Goal: Task Accomplishment & Management: Use online tool/utility

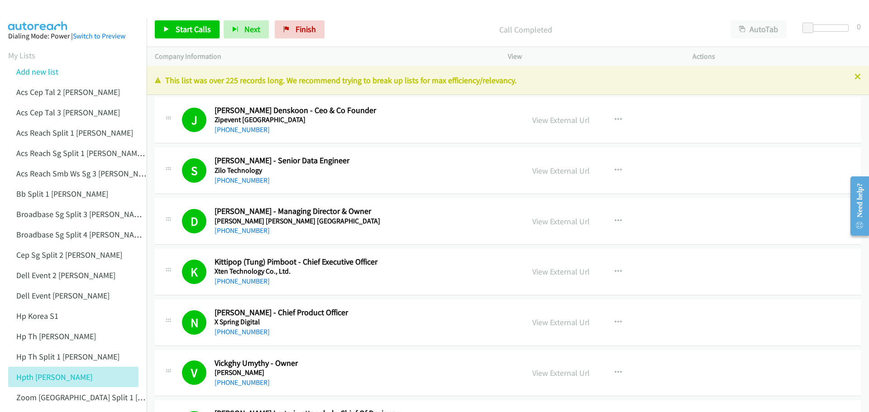
scroll to position [9637, 0]
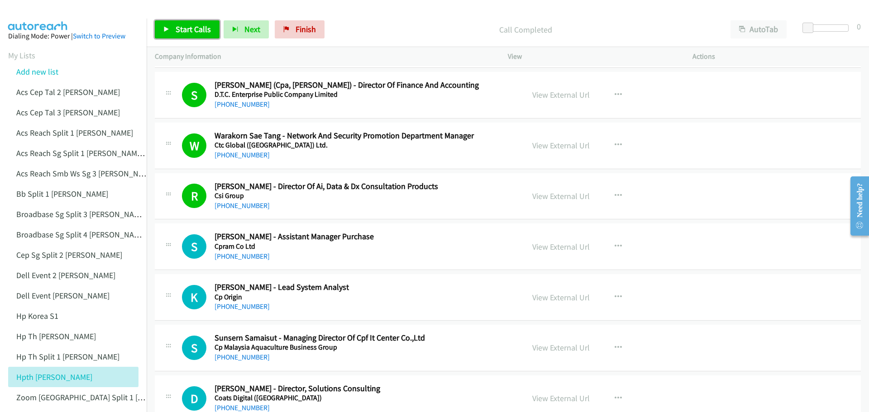
click at [188, 27] on span "Start Calls" at bounding box center [193, 29] width 35 height 10
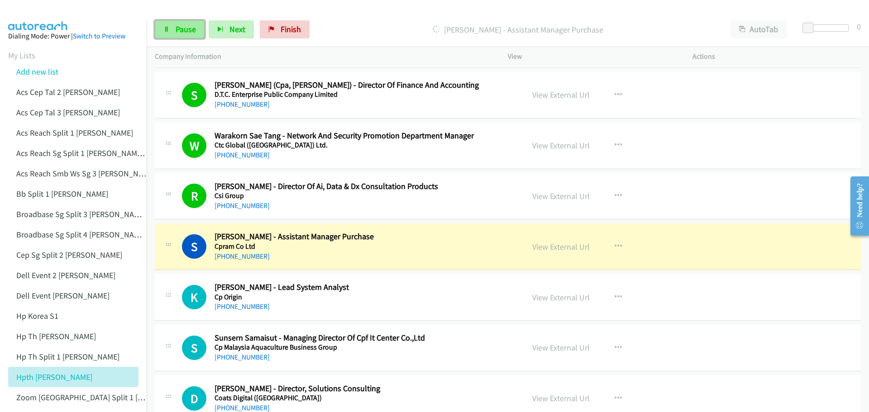
click at [173, 23] on link "Pause" at bounding box center [180, 29] width 50 height 18
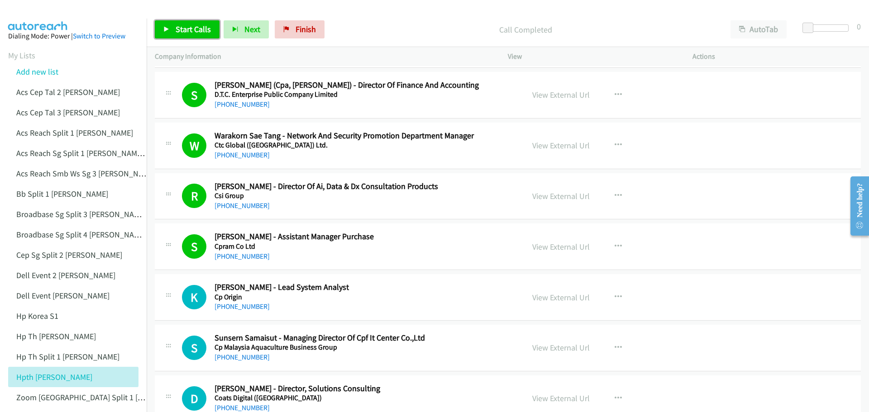
click at [189, 27] on span "Start Calls" at bounding box center [193, 29] width 35 height 10
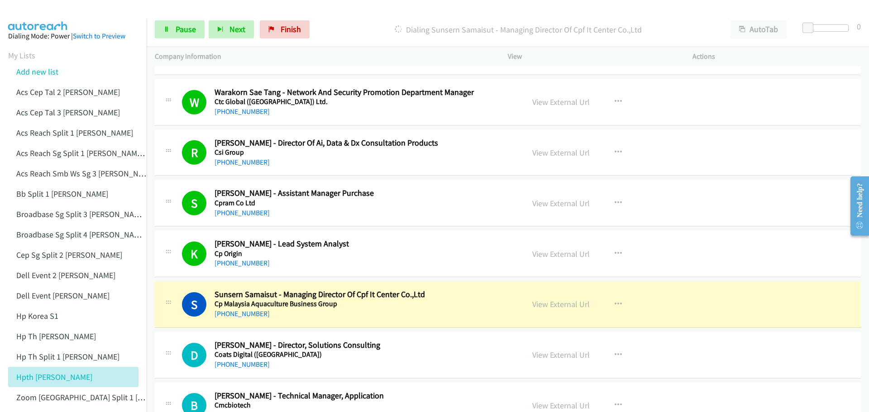
scroll to position [9682, 0]
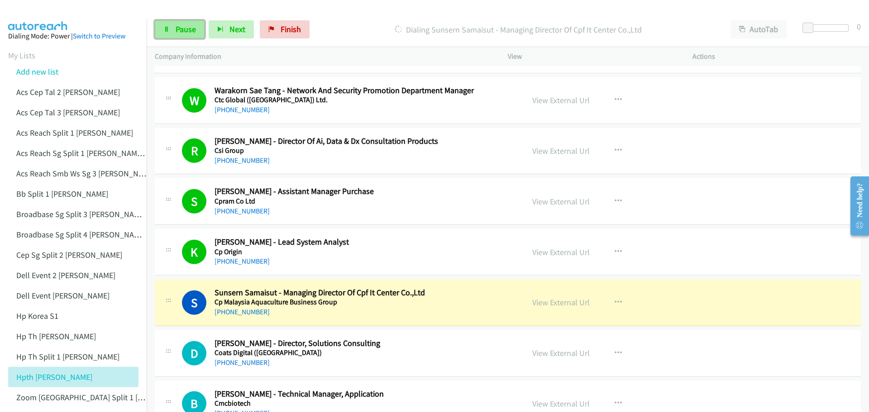
click at [190, 24] on span "Pause" at bounding box center [186, 29] width 20 height 10
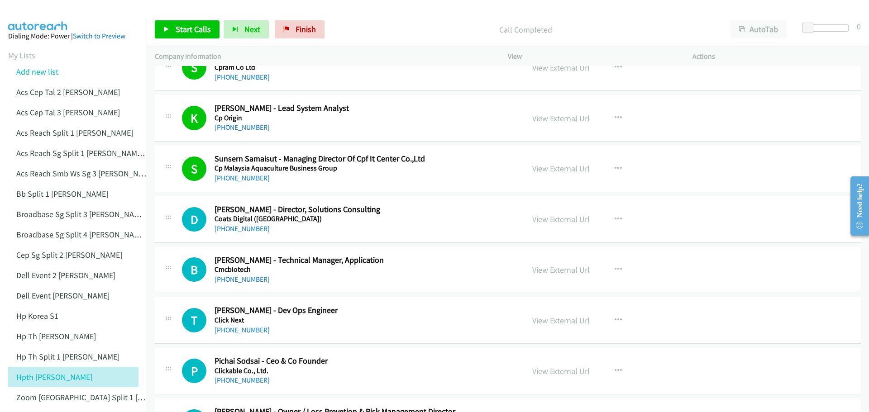
scroll to position [9818, 0]
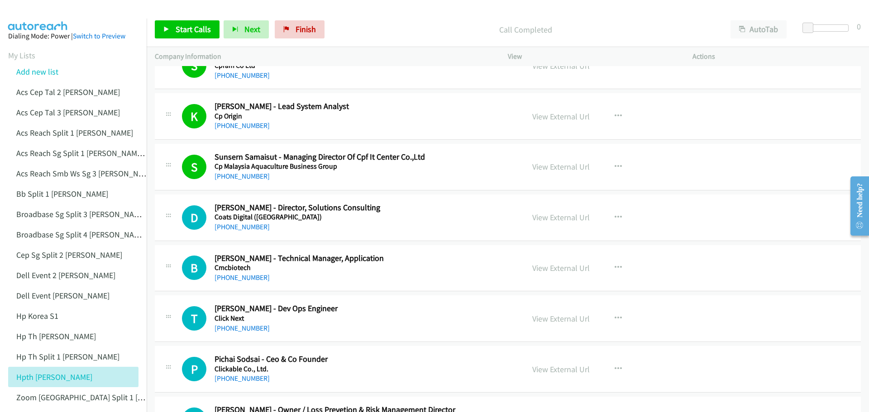
click at [188, 16] on div "Start Calls Pause Next Finish Call Completed AutoTab AutoTab 0" at bounding box center [508, 29] width 722 height 35
click at [190, 30] on span "Start Calls" at bounding box center [193, 29] width 35 height 10
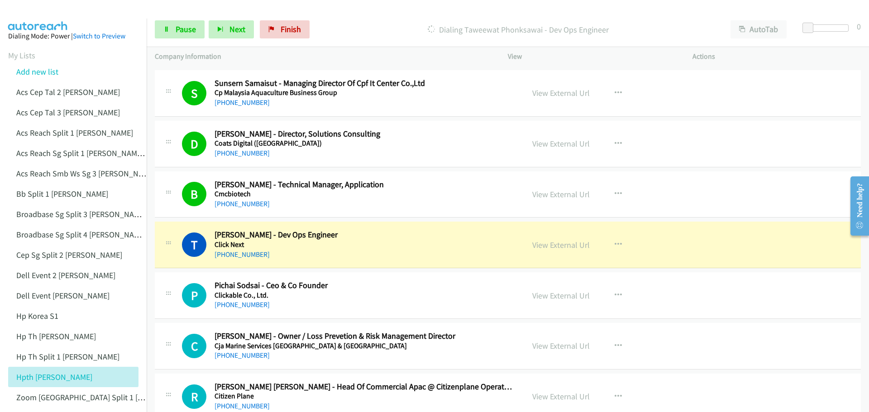
scroll to position [9908, 0]
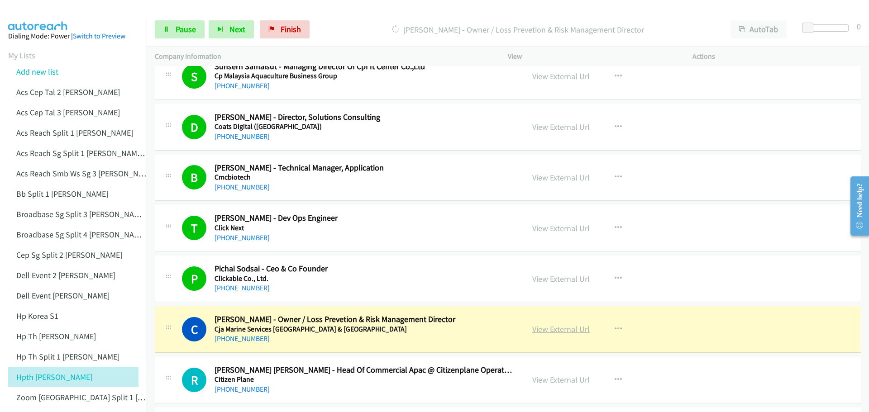
click at [562, 330] on link "View External Url" at bounding box center [560, 329] width 57 height 10
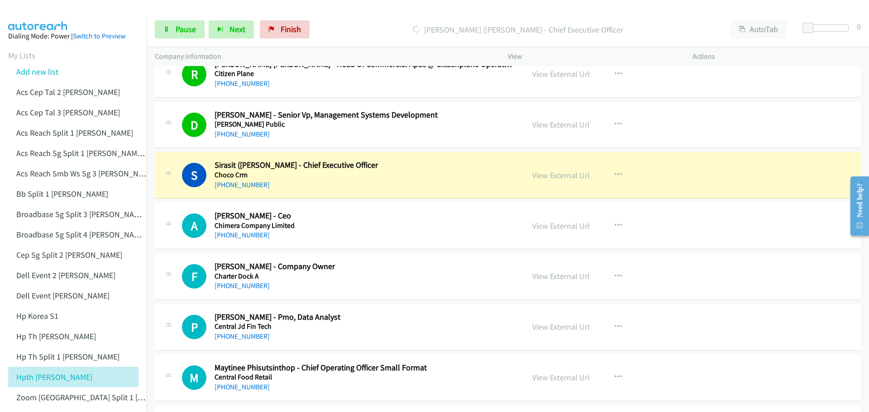
scroll to position [10225, 0]
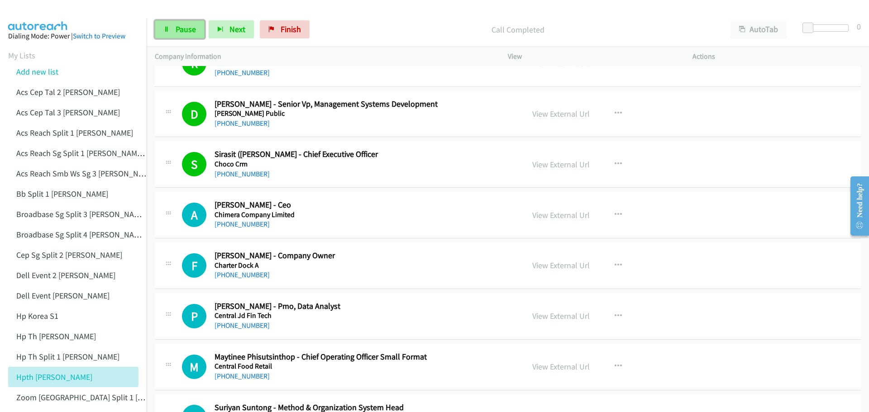
click at [176, 21] on link "Pause" at bounding box center [180, 29] width 50 height 18
click at [194, 31] on span "Start Calls" at bounding box center [193, 29] width 35 height 10
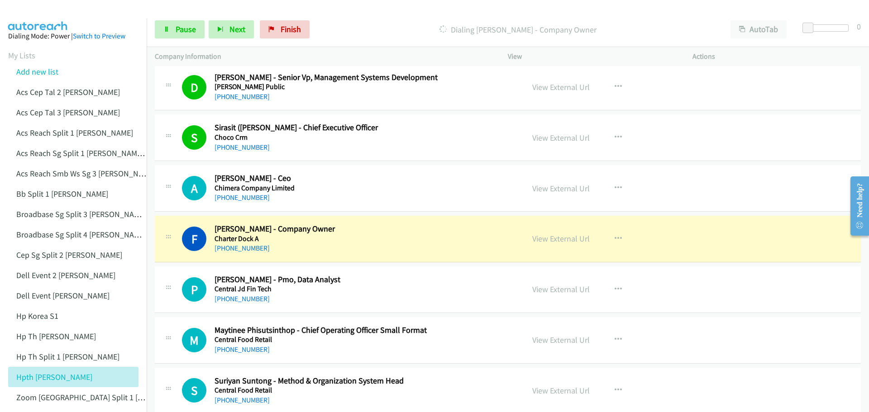
scroll to position [10270, 0]
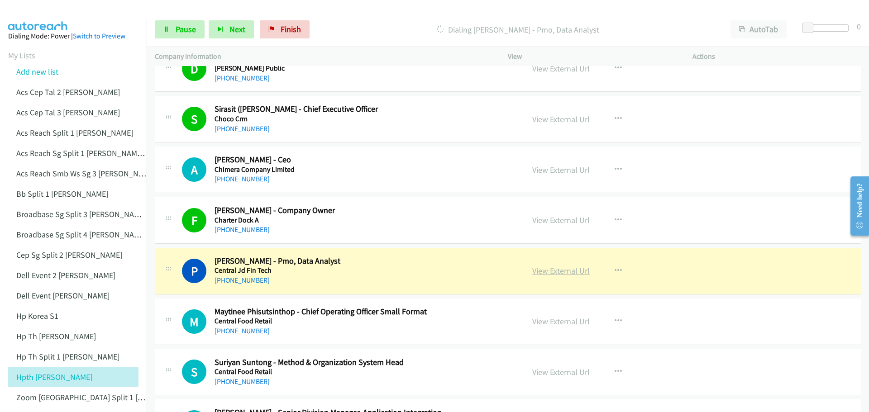
click at [561, 270] on link "View External Url" at bounding box center [560, 271] width 57 height 10
click at [188, 27] on span "Pause" at bounding box center [186, 29] width 20 height 10
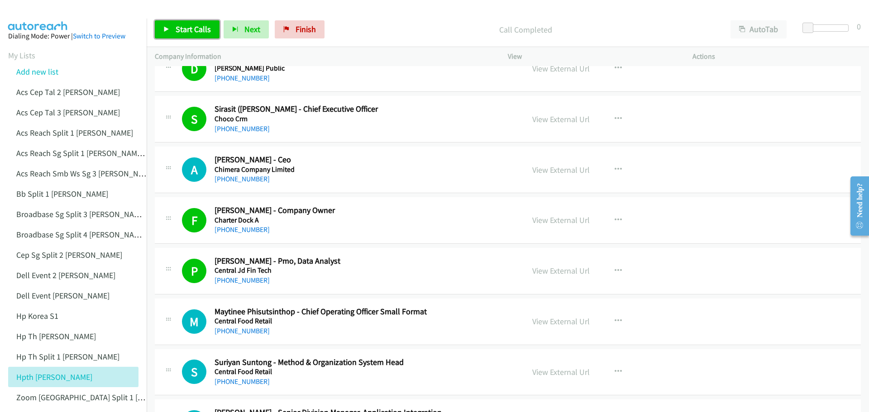
click at [181, 30] on span "Start Calls" at bounding box center [193, 29] width 35 height 10
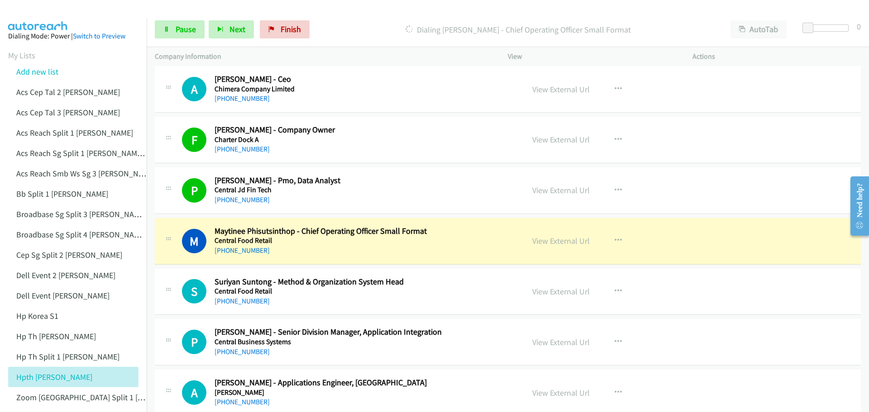
scroll to position [10360, 0]
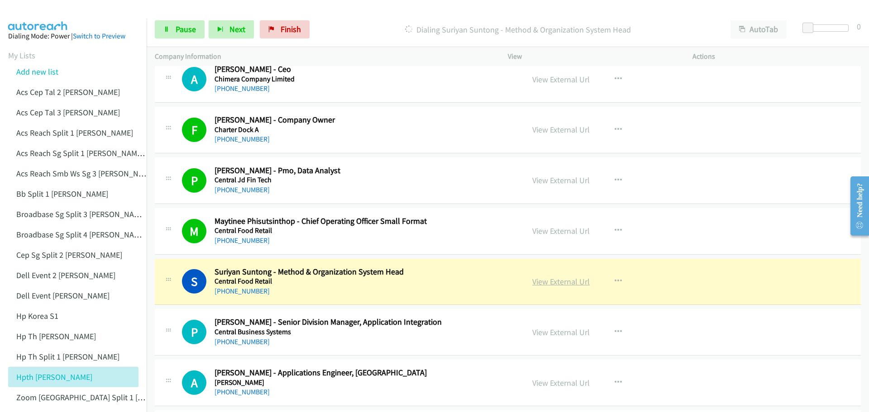
click at [560, 283] on link "View External Url" at bounding box center [560, 281] width 57 height 10
click at [176, 33] on span "Pause" at bounding box center [186, 29] width 20 height 10
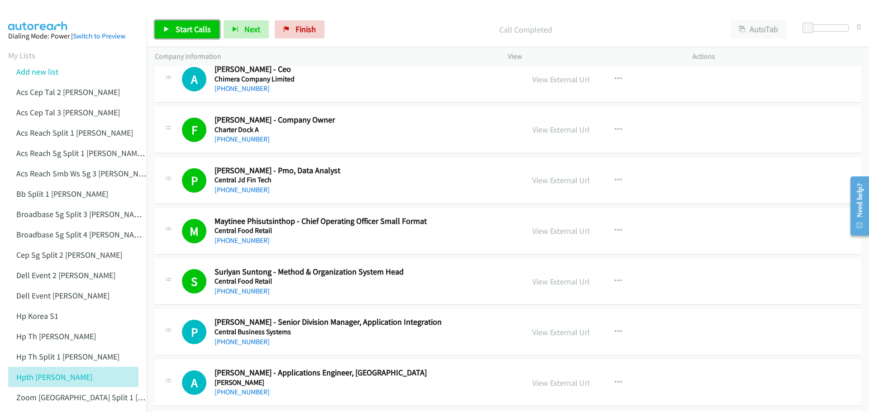
click at [197, 31] on span "Start Calls" at bounding box center [193, 29] width 35 height 10
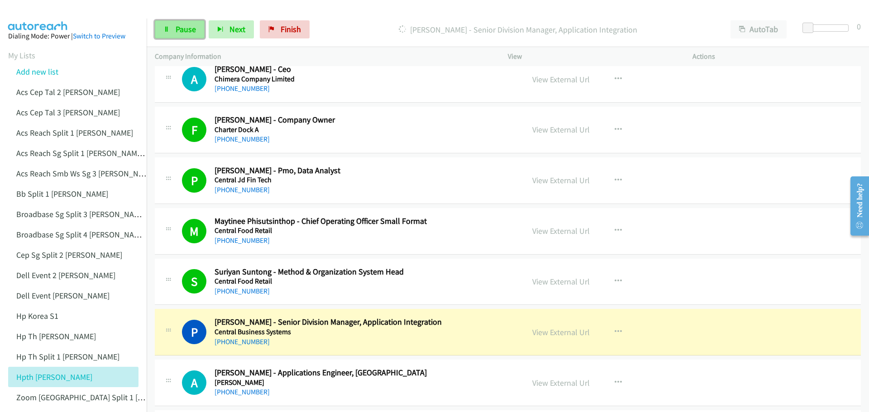
click at [162, 31] on link "Pause" at bounding box center [180, 29] width 50 height 18
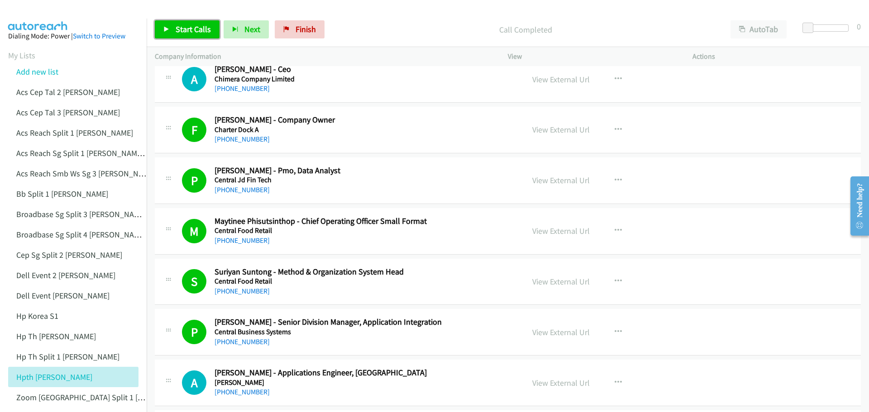
click at [186, 28] on span "Start Calls" at bounding box center [193, 29] width 35 height 10
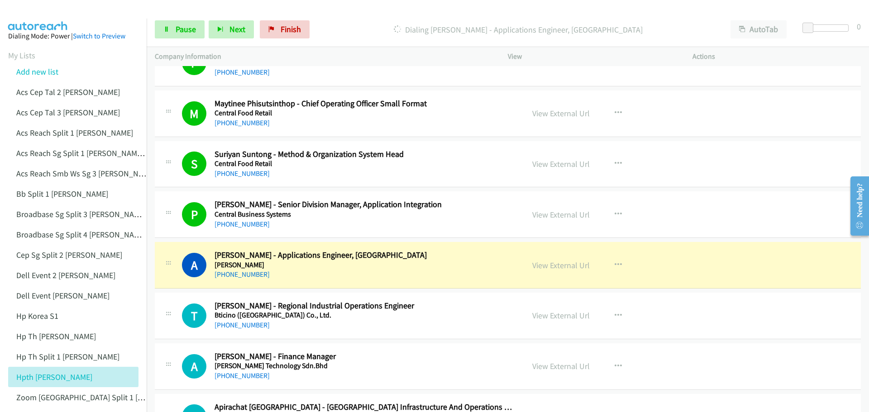
scroll to position [10496, 0]
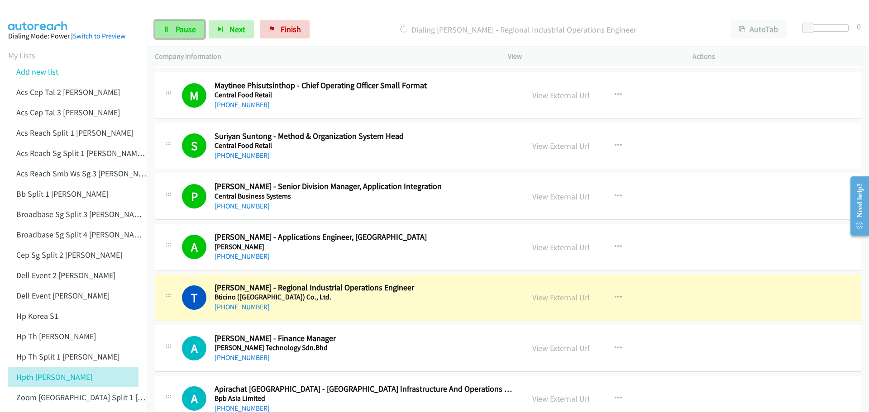
click at [168, 27] on icon at bounding box center [166, 30] width 6 height 6
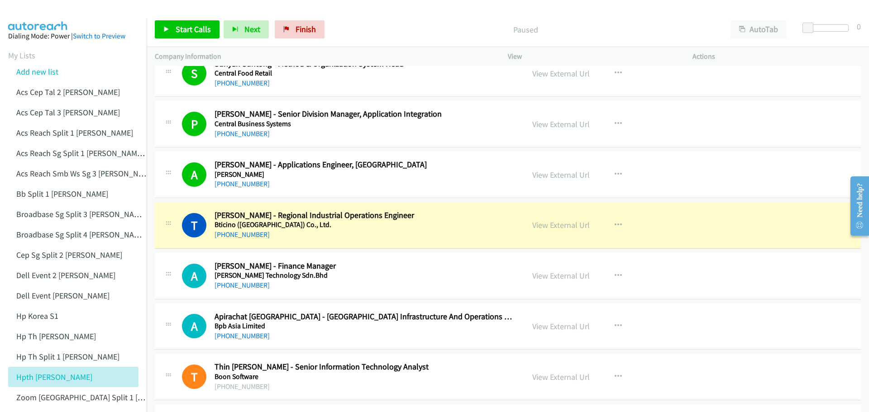
scroll to position [10587, 0]
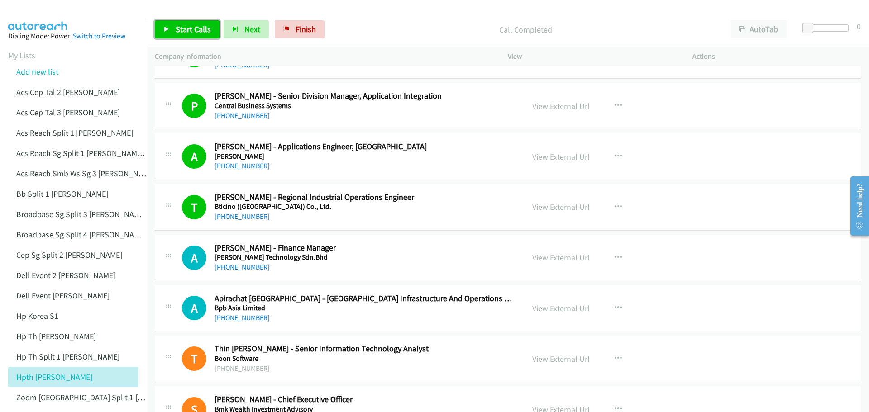
click at [185, 28] on span "Start Calls" at bounding box center [193, 29] width 35 height 10
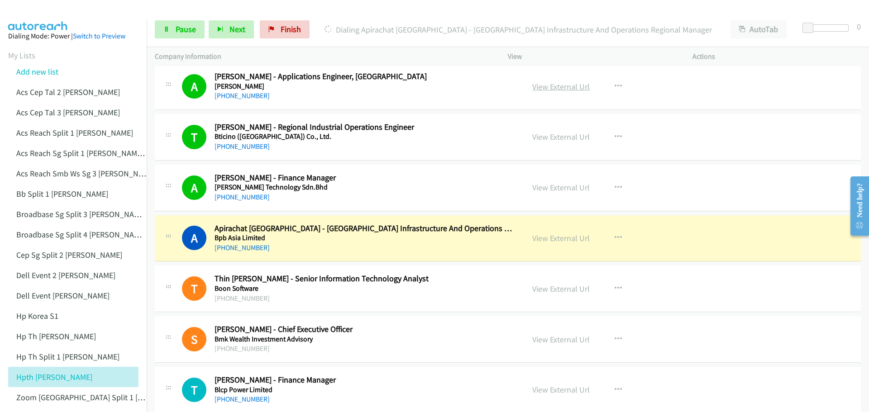
scroll to position [10722, 0]
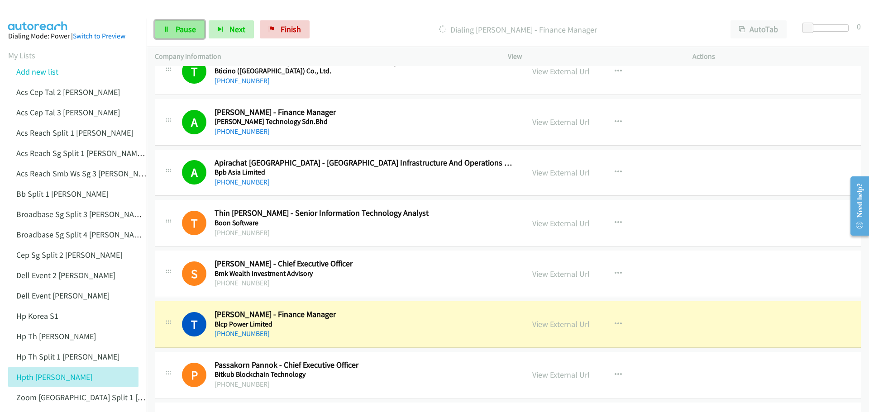
click at [193, 33] on span "Pause" at bounding box center [186, 29] width 20 height 10
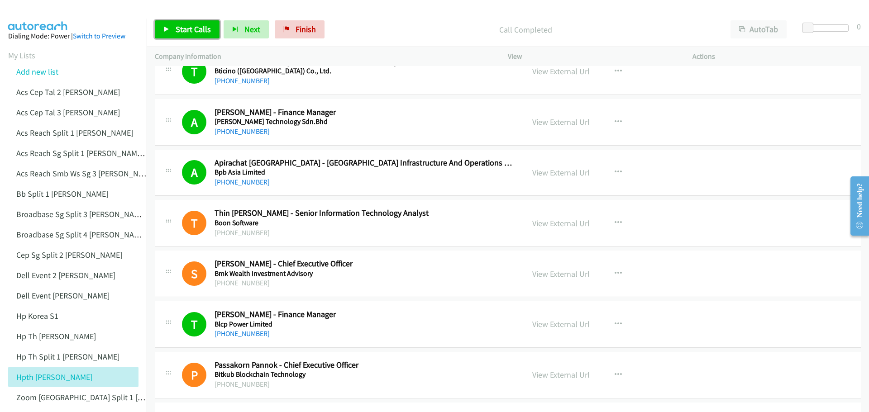
click at [202, 29] on span "Start Calls" at bounding box center [193, 29] width 35 height 10
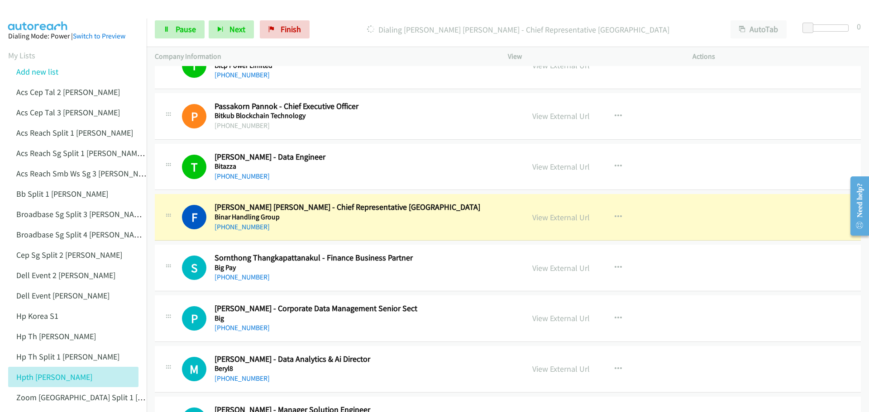
scroll to position [10994, 0]
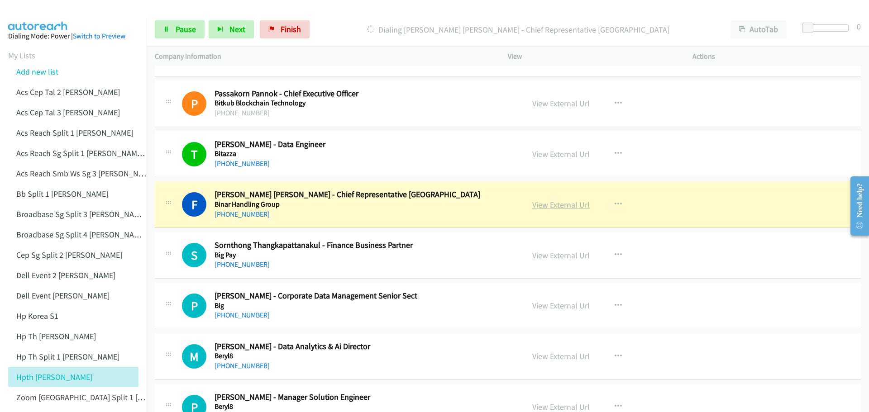
click at [575, 209] on link "View External Url" at bounding box center [560, 205] width 57 height 10
click at [194, 32] on span "Pause" at bounding box center [186, 29] width 20 height 10
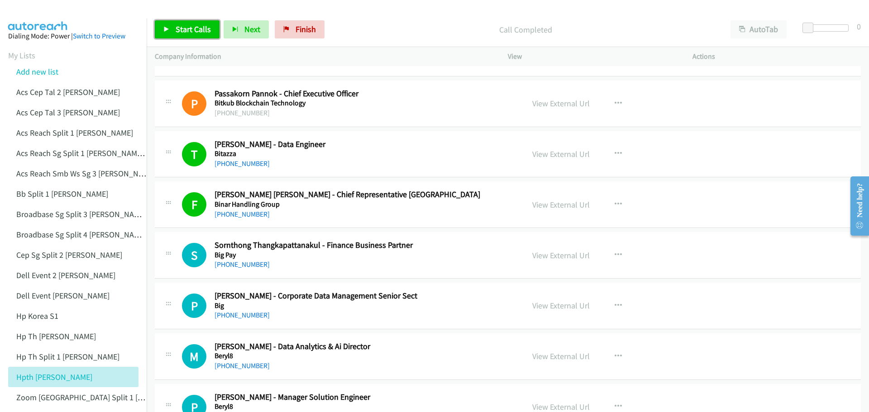
click at [180, 29] on span "Start Calls" at bounding box center [193, 29] width 35 height 10
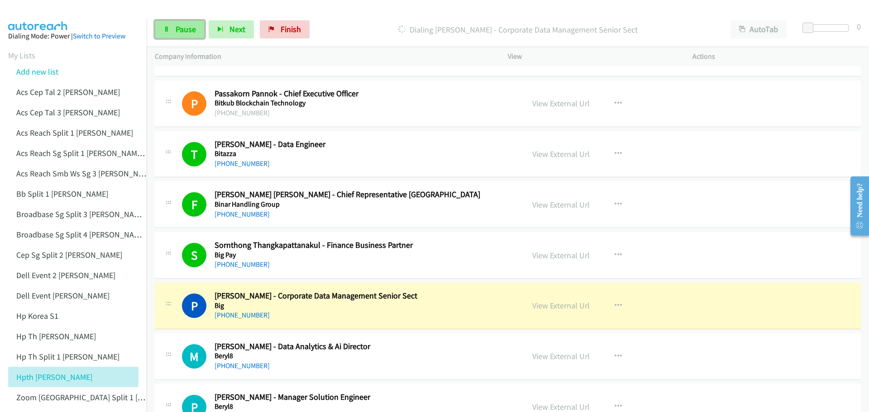
click at [181, 29] on span "Pause" at bounding box center [186, 29] width 20 height 10
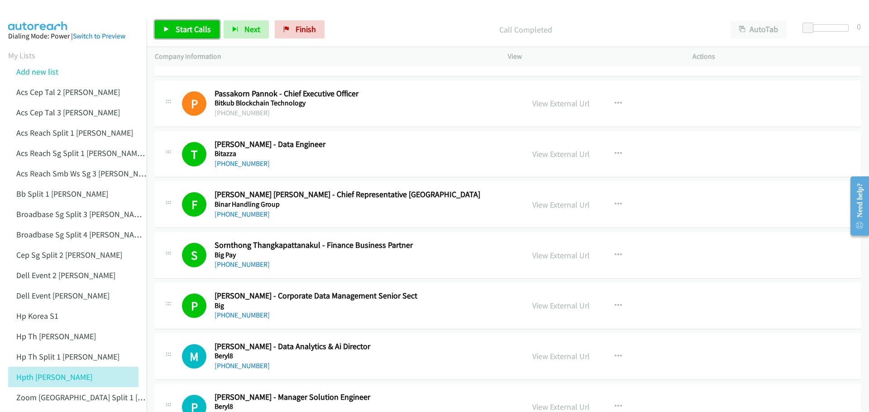
click at [189, 24] on span "Start Calls" at bounding box center [193, 29] width 35 height 10
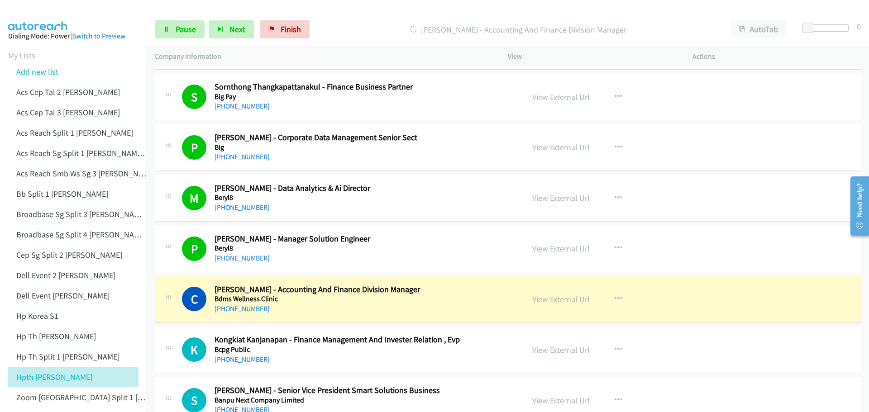
scroll to position [11175, 0]
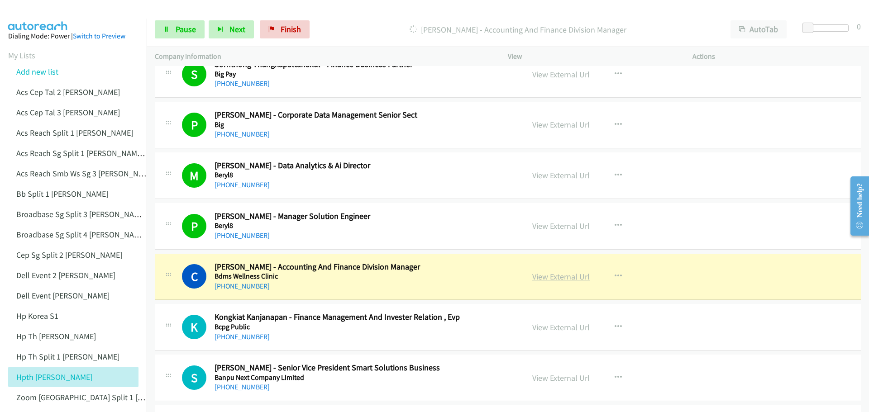
click at [554, 277] on link "View External Url" at bounding box center [560, 276] width 57 height 10
click at [190, 29] on span "Pause" at bounding box center [186, 29] width 20 height 10
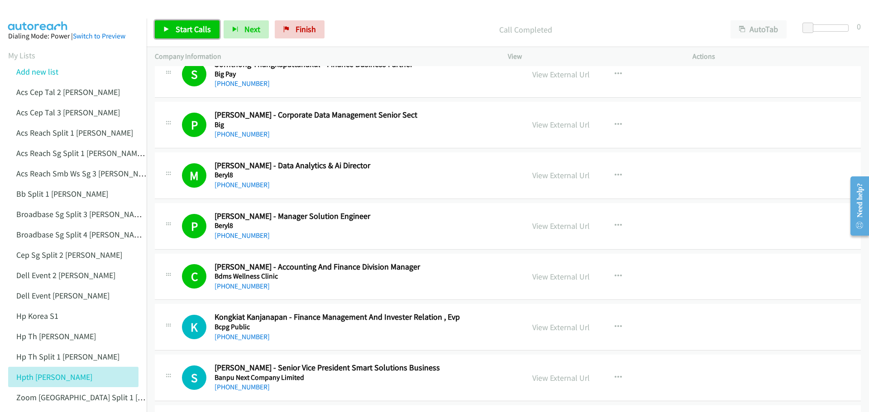
click at [200, 27] on span "Start Calls" at bounding box center [193, 29] width 35 height 10
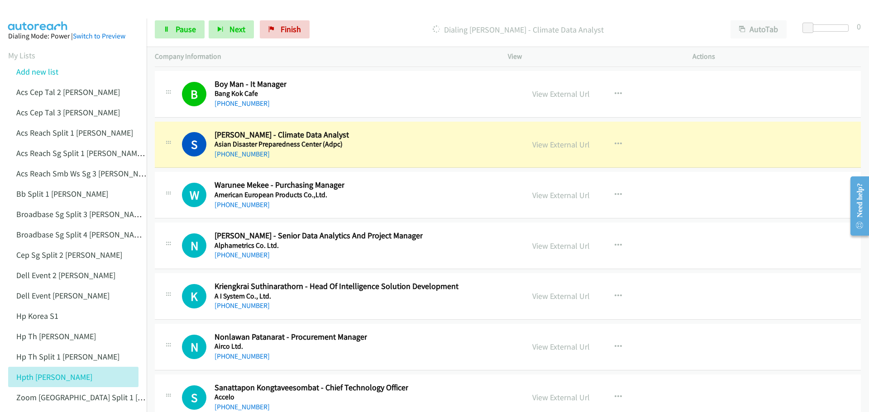
scroll to position [11582, 0]
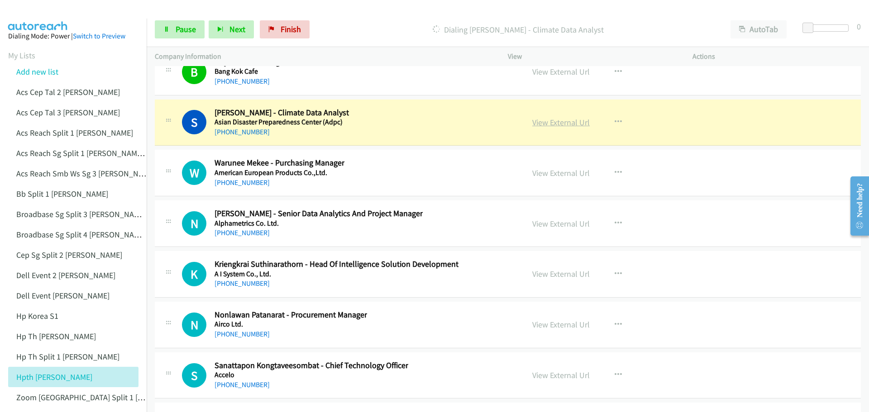
click at [554, 123] on link "View External Url" at bounding box center [560, 122] width 57 height 10
click at [179, 34] on span "Pause" at bounding box center [186, 29] width 20 height 10
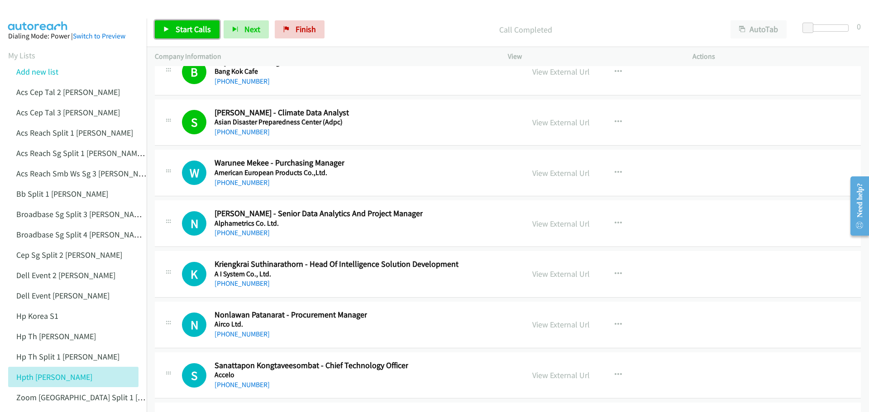
click at [196, 25] on span "Start Calls" at bounding box center [193, 29] width 35 height 10
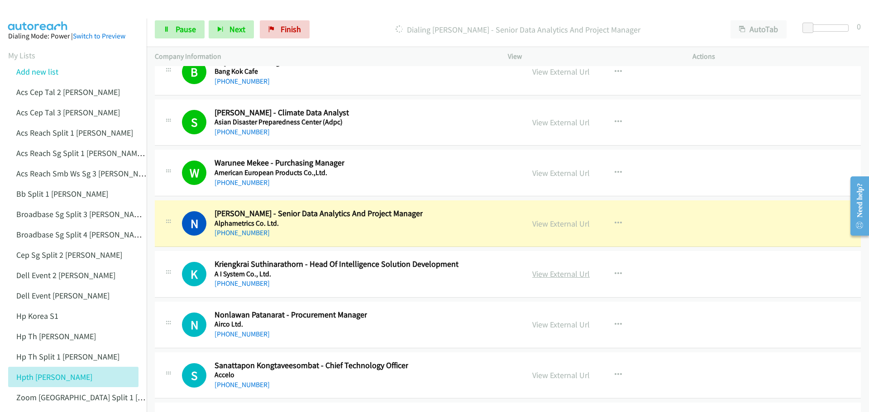
click at [552, 272] on link "View External Url" at bounding box center [560, 274] width 57 height 10
click at [557, 224] on link "View External Url" at bounding box center [560, 224] width 57 height 10
click at [185, 32] on span "Pause" at bounding box center [186, 29] width 20 height 10
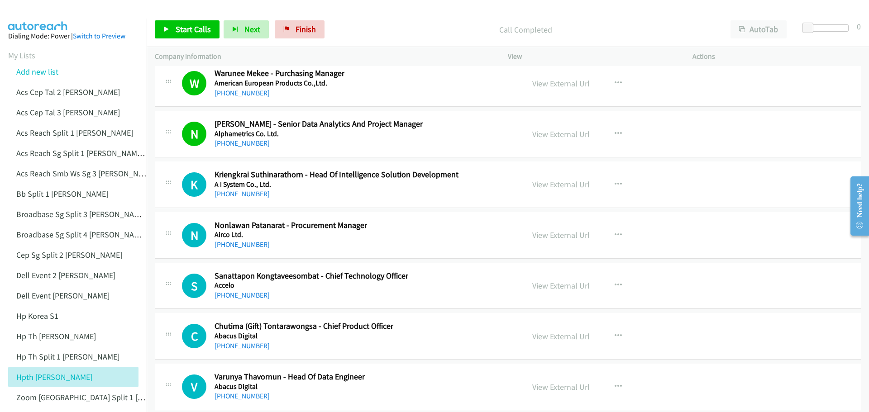
scroll to position [11683, 0]
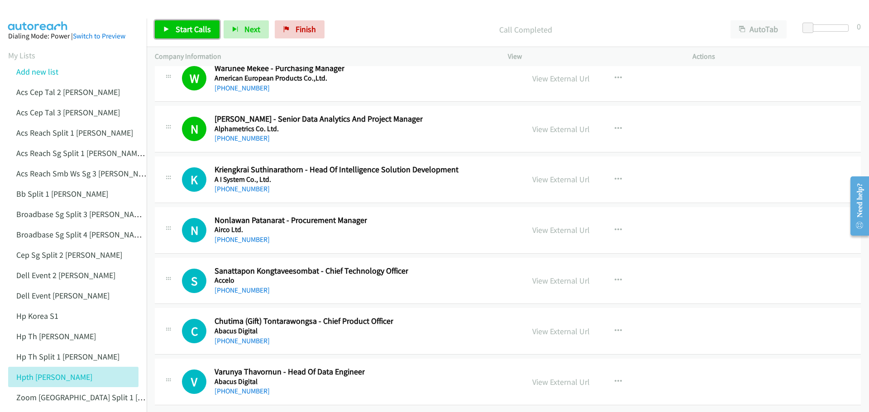
click at [202, 24] on span "Start Calls" at bounding box center [193, 29] width 35 height 10
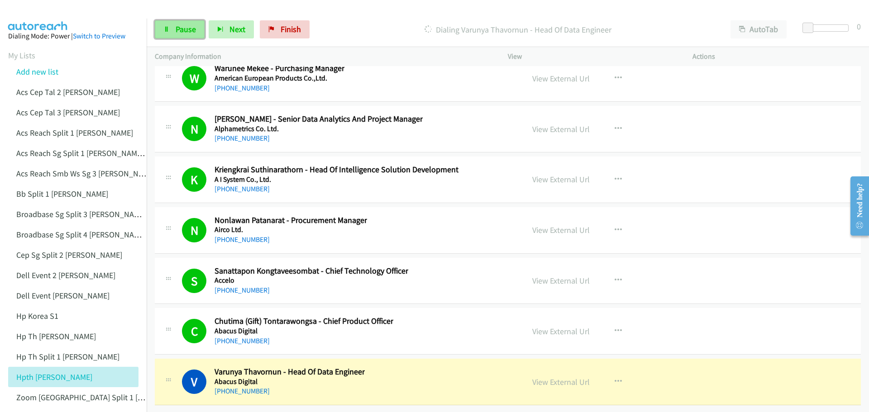
click at [184, 28] on span "Pause" at bounding box center [186, 29] width 20 height 10
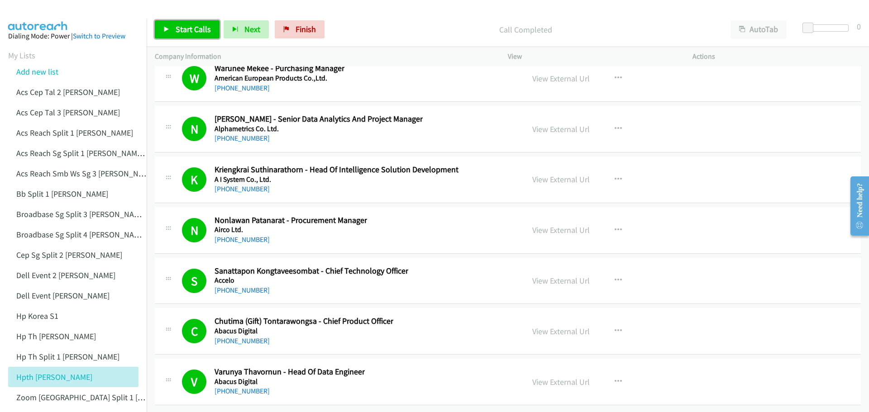
click at [196, 35] on link "Start Calls" at bounding box center [187, 29] width 65 height 18
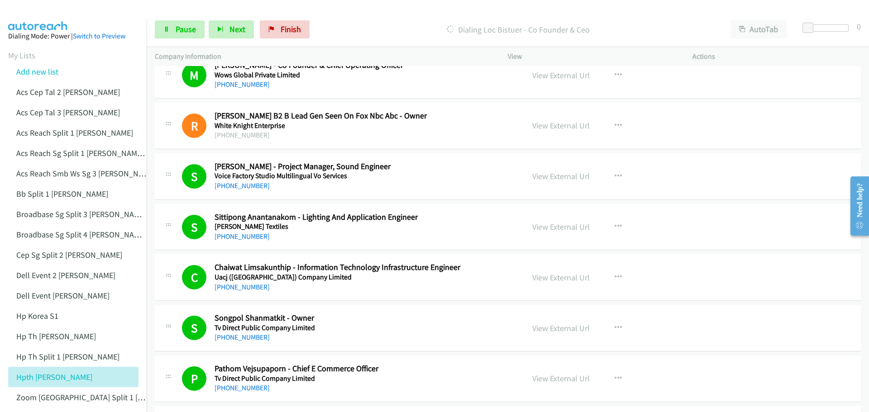
scroll to position [452, 0]
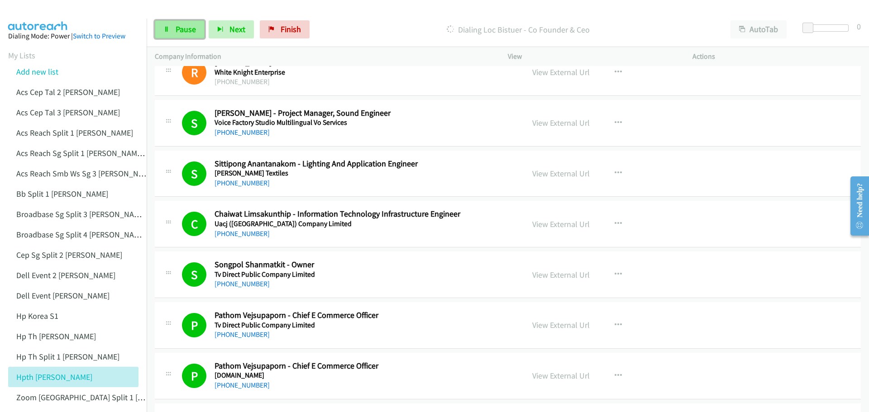
click at [177, 33] on span "Pause" at bounding box center [186, 29] width 20 height 10
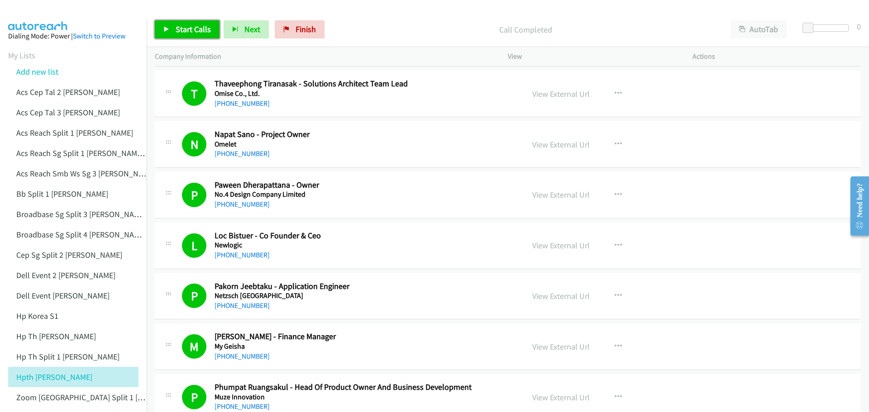
click at [197, 27] on span "Start Calls" at bounding box center [193, 29] width 35 height 10
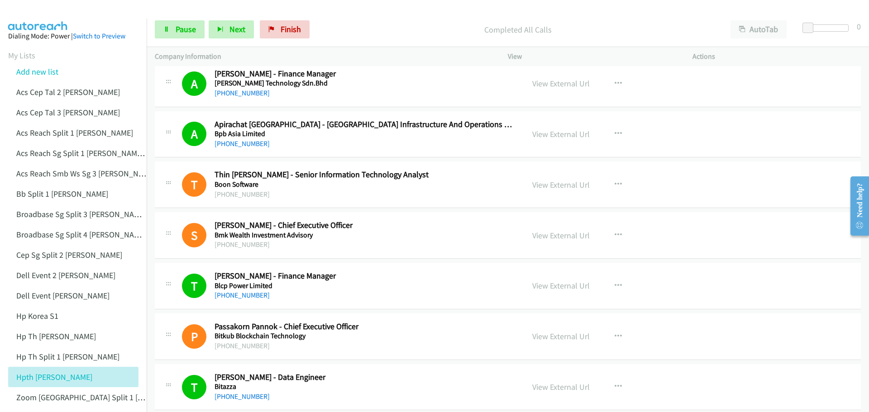
scroll to position [10783, 0]
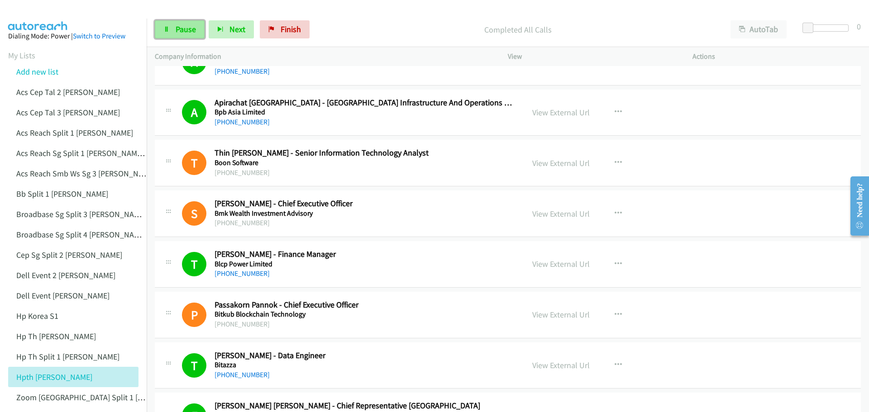
click at [184, 28] on span "Pause" at bounding box center [186, 29] width 20 height 10
click at [615, 163] on icon "button" at bounding box center [617, 162] width 7 height 7
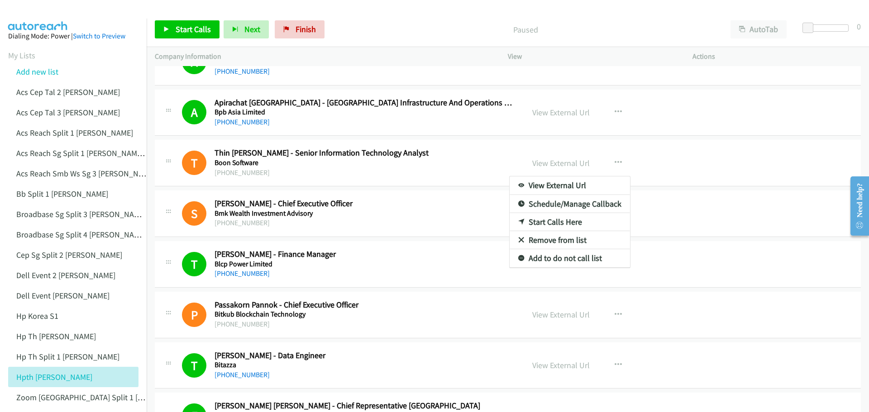
click at [560, 222] on link "Start Calls Here" at bounding box center [569, 222] width 120 height 18
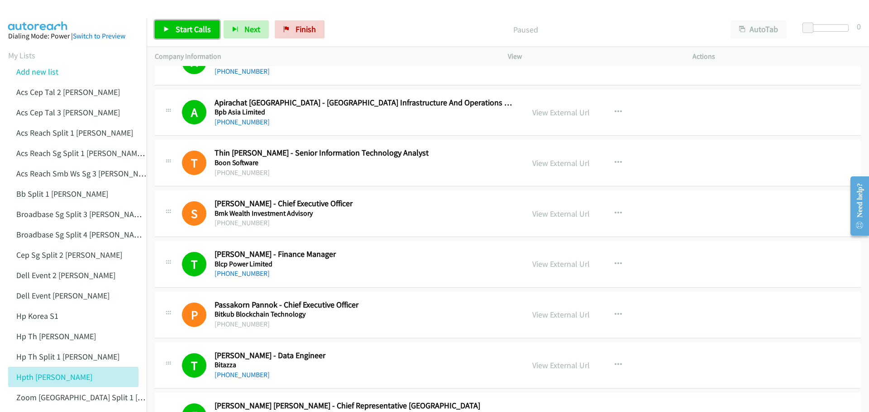
click at [181, 33] on span "Start Calls" at bounding box center [193, 29] width 35 height 10
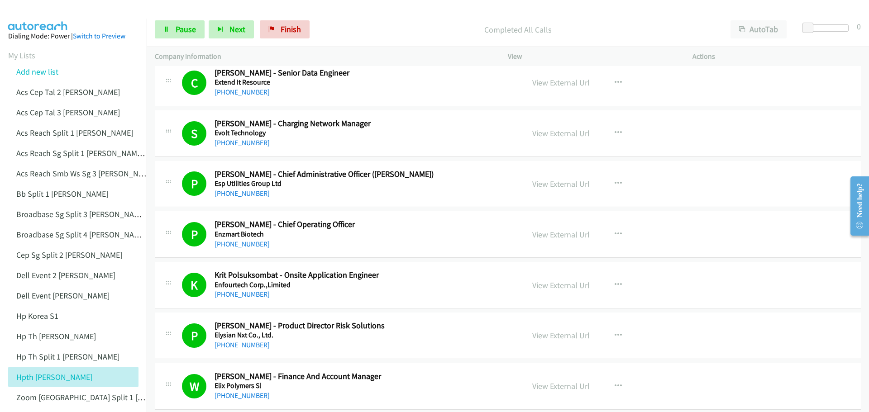
scroll to position [8833, 0]
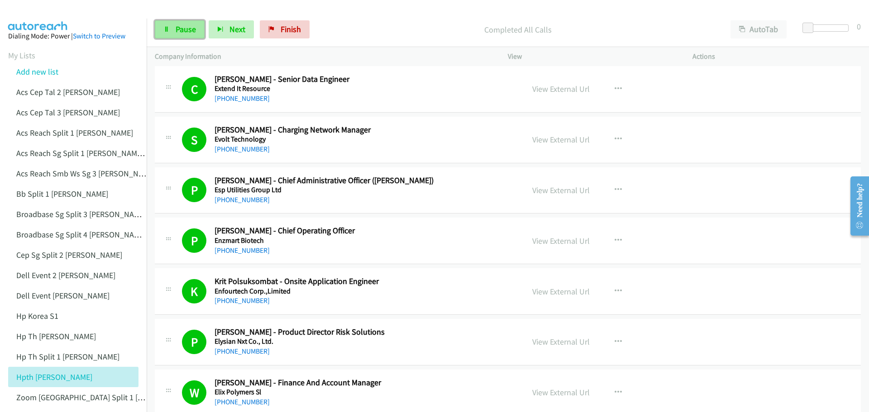
click at [177, 30] on span "Pause" at bounding box center [186, 29] width 20 height 10
